Goal: Transaction & Acquisition: Purchase product/service

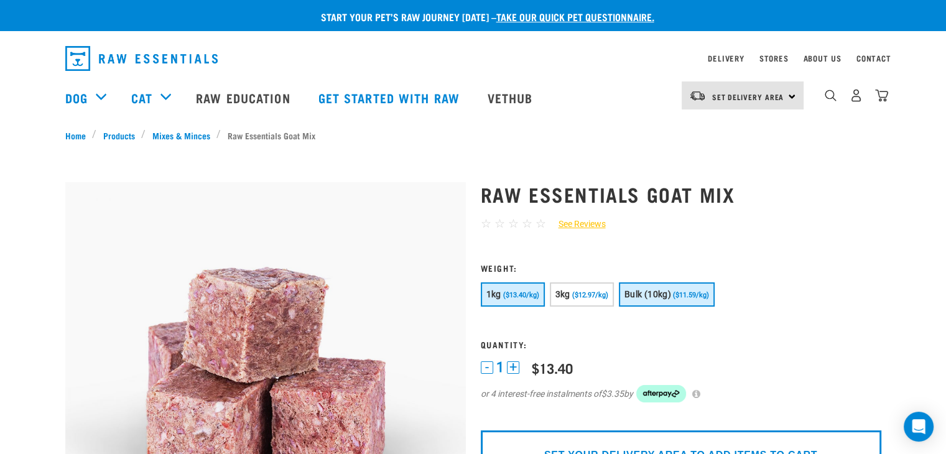
click at [689, 299] on button "Bulk (10kg) ($11.59/kg)" at bounding box center [667, 294] width 96 height 24
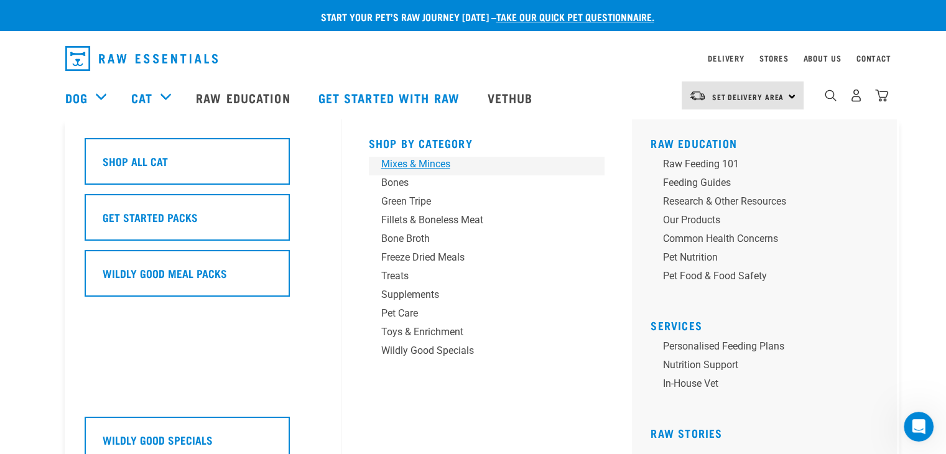
click at [415, 162] on div "Mixes & Minces" at bounding box center [478, 164] width 194 height 15
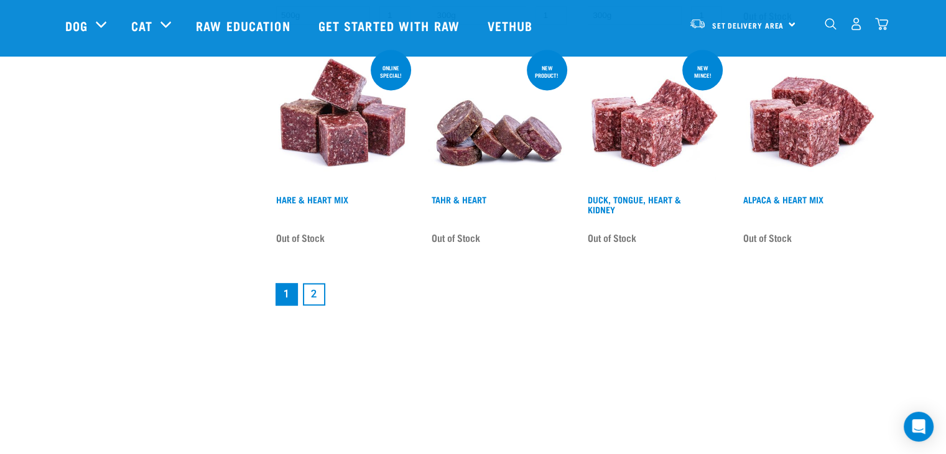
scroll to position [1617, 0]
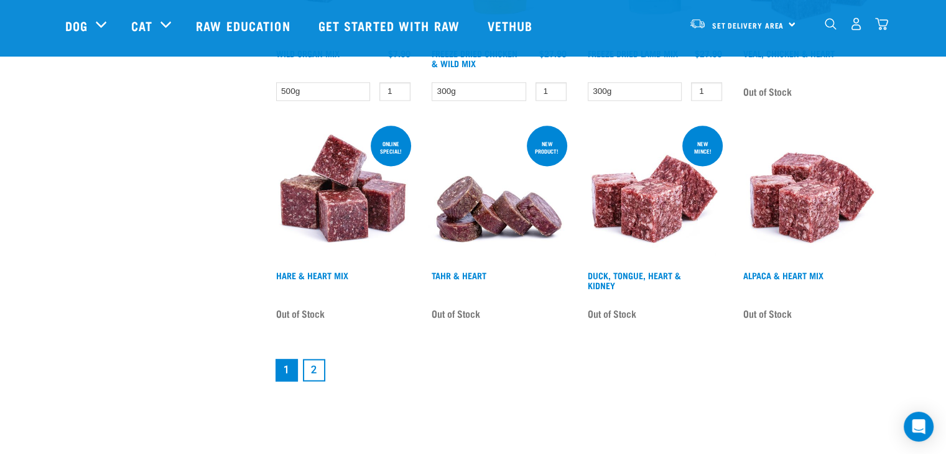
click at [313, 360] on link "2" at bounding box center [314, 370] width 22 height 22
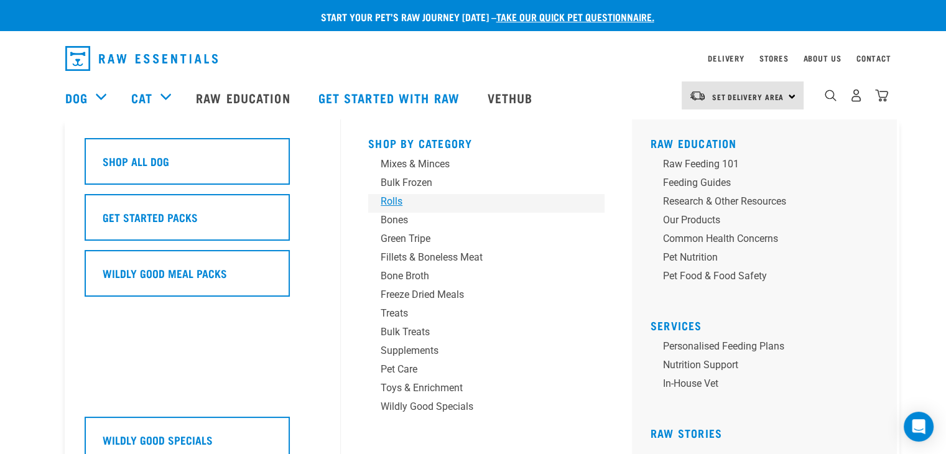
click at [390, 196] on div "Rolls" at bounding box center [477, 201] width 194 height 15
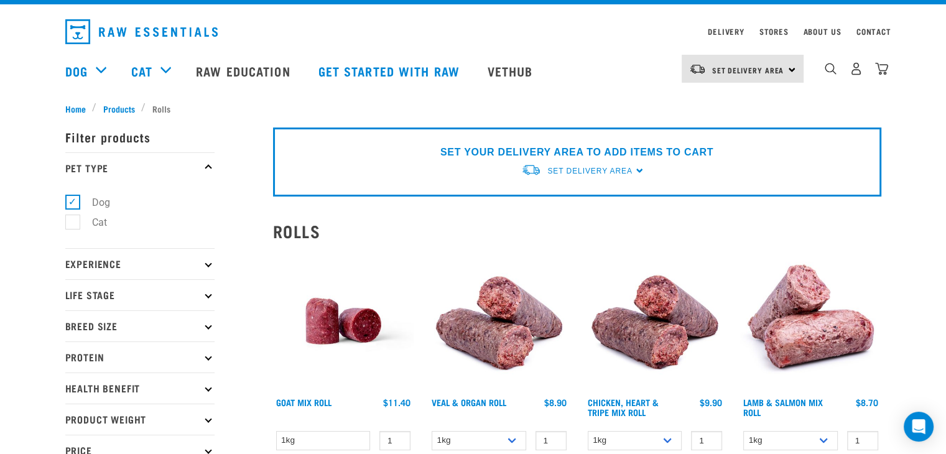
scroll to position [62, 0]
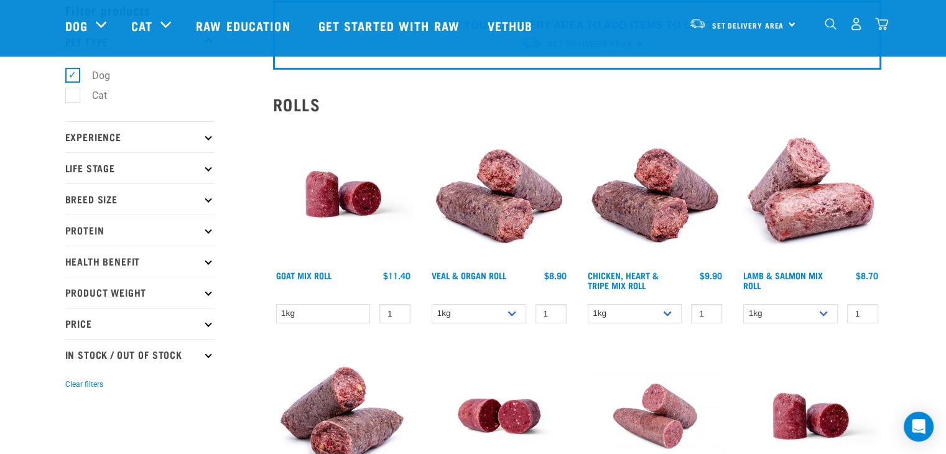
click at [334, 198] on img at bounding box center [343, 194] width 141 height 141
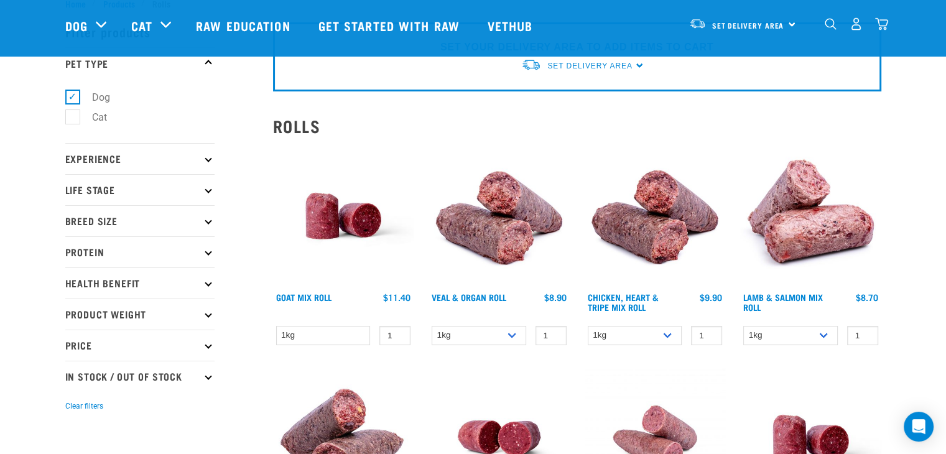
scroll to position [124, 0]
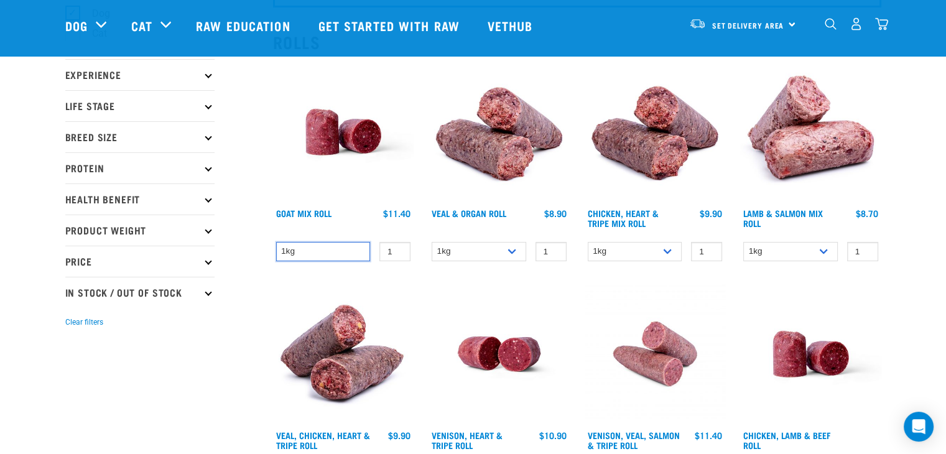
click at [363, 247] on select "1kg" at bounding box center [323, 251] width 95 height 19
